Goal: Information Seeking & Learning: Learn about a topic

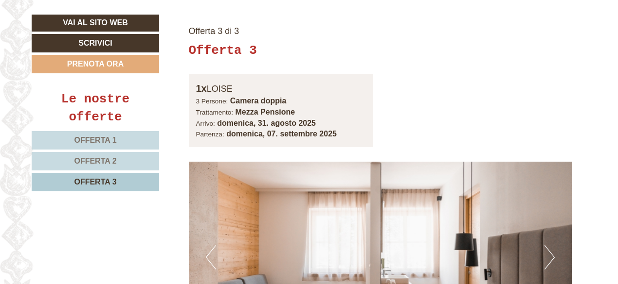
scroll to position [532, 0]
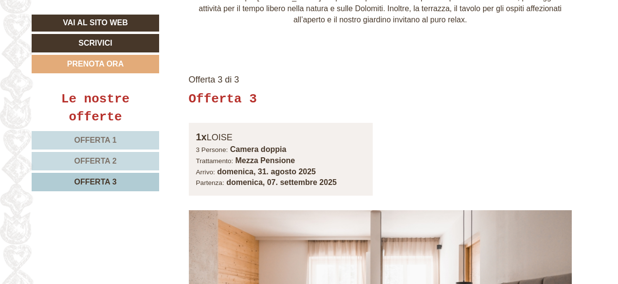
click at [89, 181] on span "Offerta 3" at bounding box center [95, 182] width 42 height 8
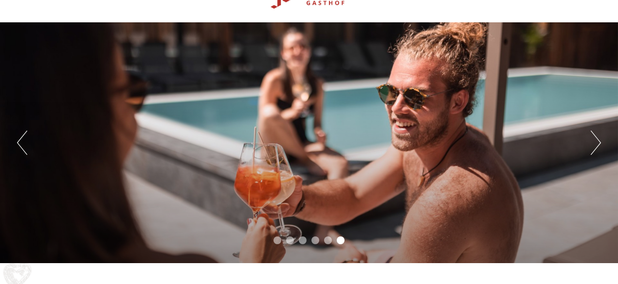
scroll to position [97, 0]
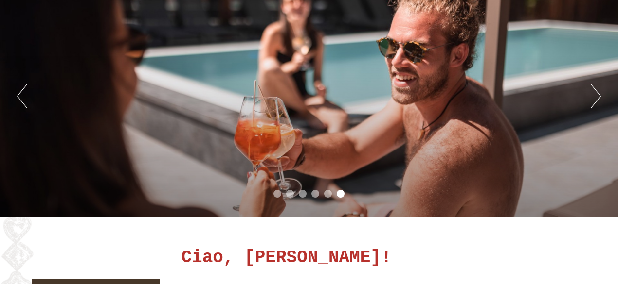
click at [601, 98] on div "Previous Next 1 2 3 4 5 6" at bounding box center [309, 96] width 618 height 241
click at [592, 99] on button "Next" at bounding box center [595, 96] width 10 height 24
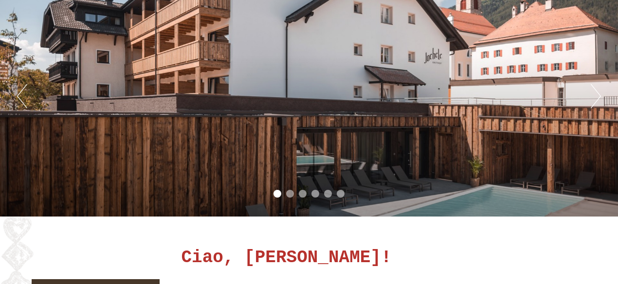
click at [592, 99] on button "Next" at bounding box center [595, 96] width 10 height 24
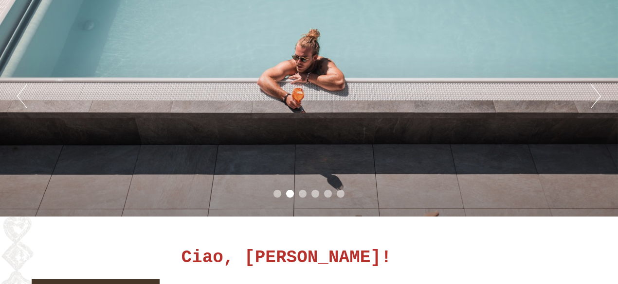
click at [592, 99] on button "Next" at bounding box center [595, 96] width 10 height 24
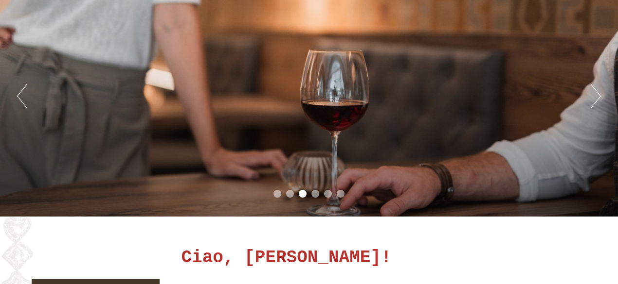
click at [592, 99] on button "Next" at bounding box center [595, 96] width 10 height 24
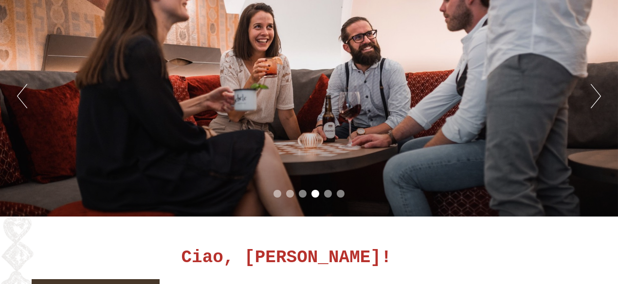
click at [592, 99] on button "Next" at bounding box center [595, 96] width 10 height 24
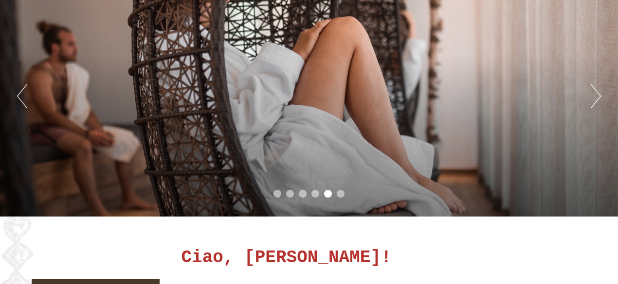
click at [592, 99] on button "Next" at bounding box center [595, 96] width 10 height 24
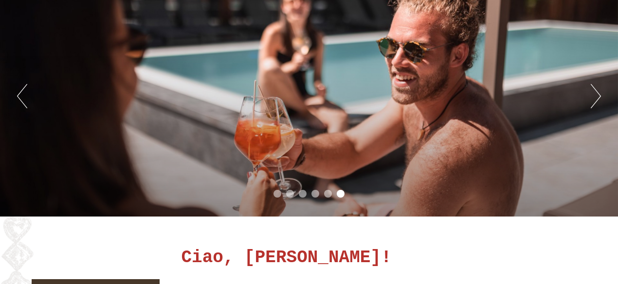
click at [592, 99] on button "Next" at bounding box center [595, 96] width 10 height 24
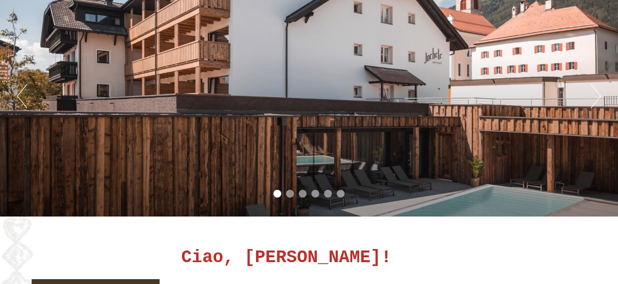
click at [592, 99] on button "Next" at bounding box center [595, 96] width 10 height 24
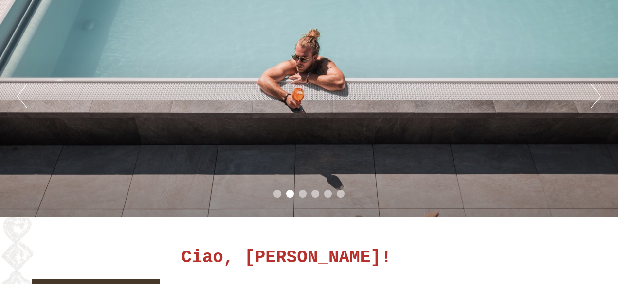
click at [592, 99] on button "Next" at bounding box center [595, 96] width 10 height 24
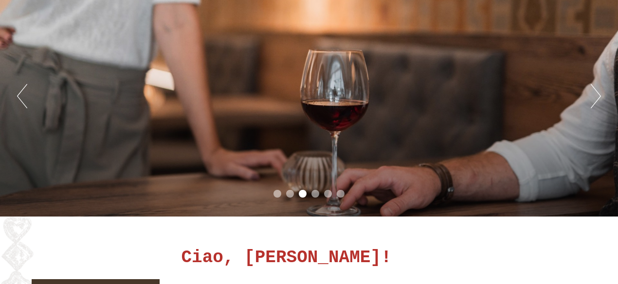
click at [592, 99] on button "Next" at bounding box center [595, 96] width 10 height 24
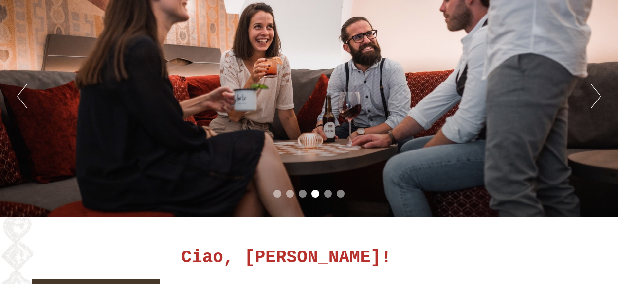
click at [592, 99] on button "Next" at bounding box center [595, 96] width 10 height 24
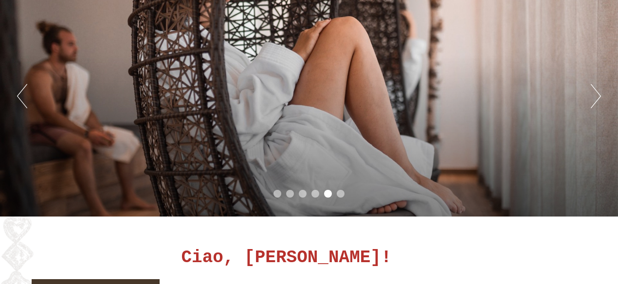
click at [592, 99] on button "Next" at bounding box center [595, 96] width 10 height 24
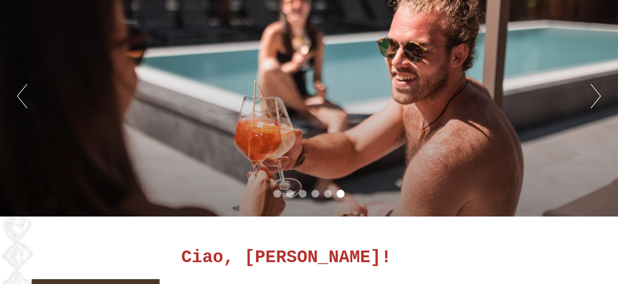
click at [592, 99] on button "Next" at bounding box center [595, 96] width 10 height 24
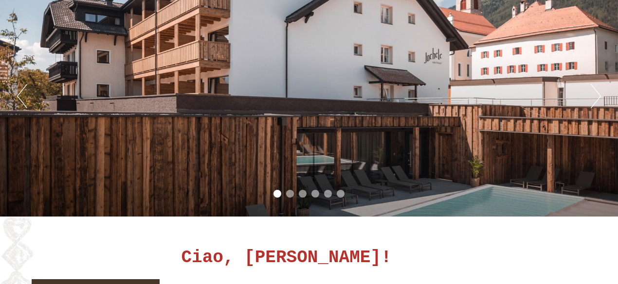
click at [592, 99] on button "Next" at bounding box center [595, 96] width 10 height 24
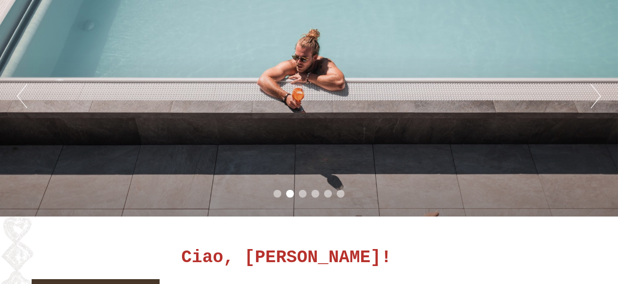
click at [592, 99] on button "Next" at bounding box center [595, 96] width 10 height 24
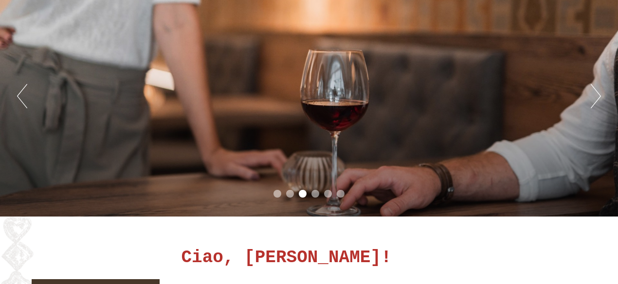
click at [592, 99] on button "Next" at bounding box center [595, 96] width 10 height 24
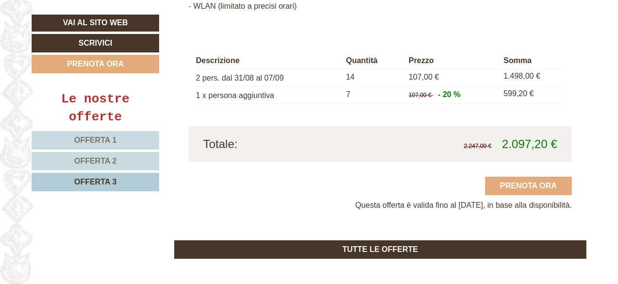
scroll to position [1216, 0]
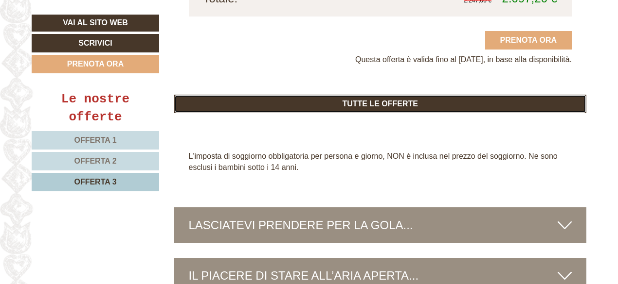
click at [396, 100] on link "TUTTE LE OFFERTE" at bounding box center [380, 104] width 412 height 18
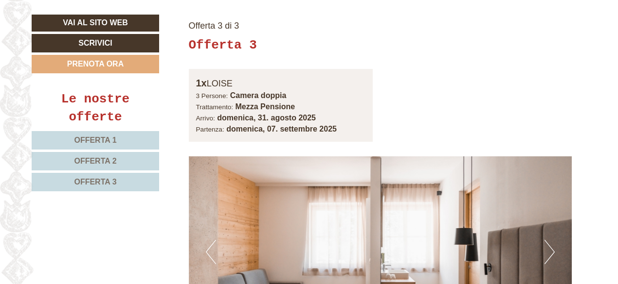
scroll to position [2136, 0]
